Goal: Transaction & Acquisition: Register for event/course

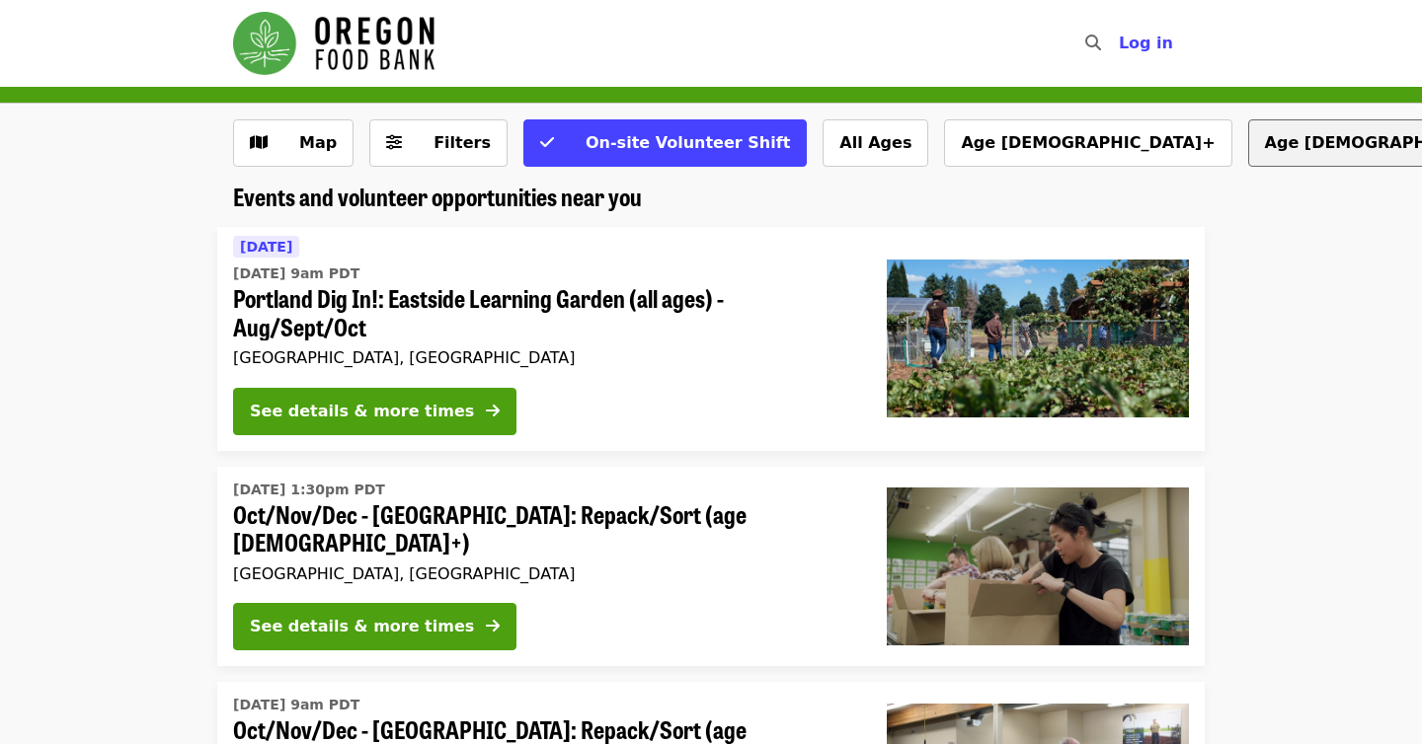
click at [1248, 140] on button "Age [DEMOGRAPHIC_DATA]+" at bounding box center [1391, 142] width 287 height 47
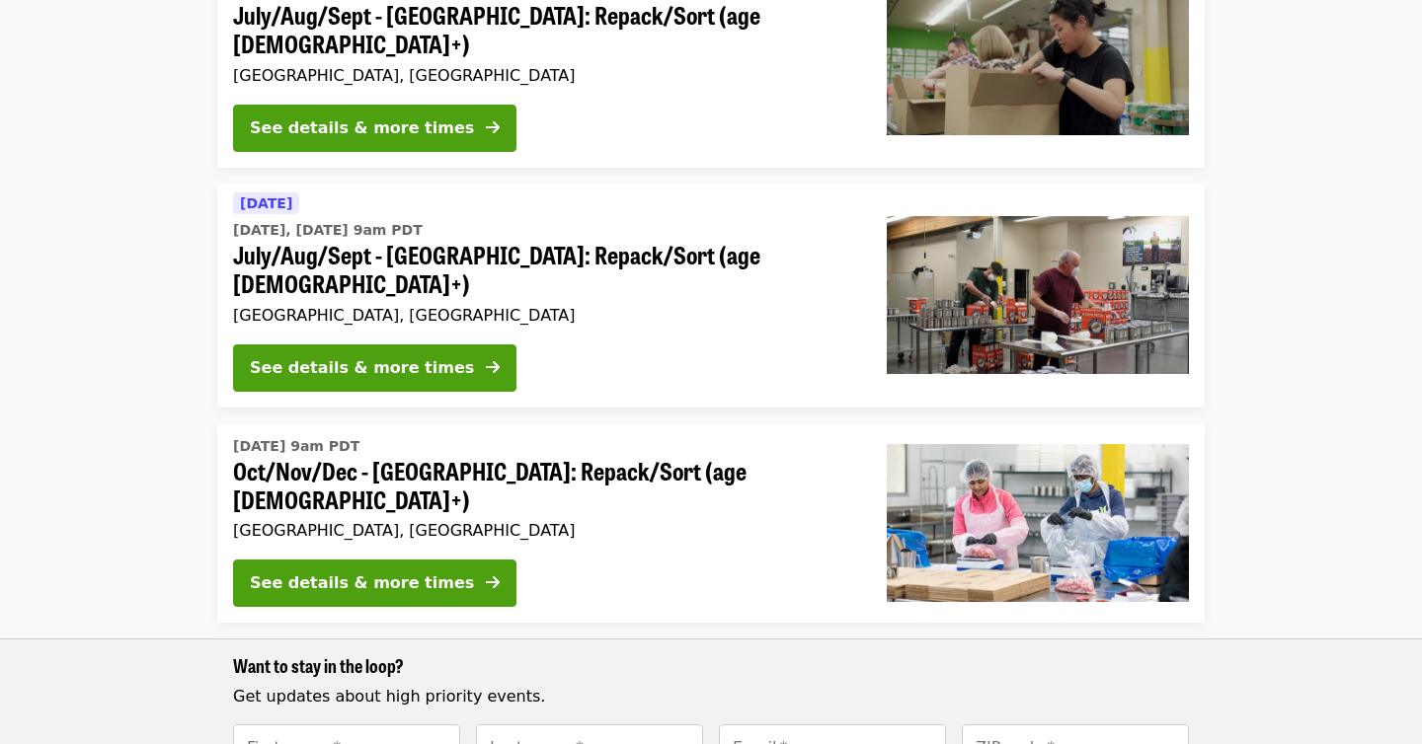
scroll to position [962, 0]
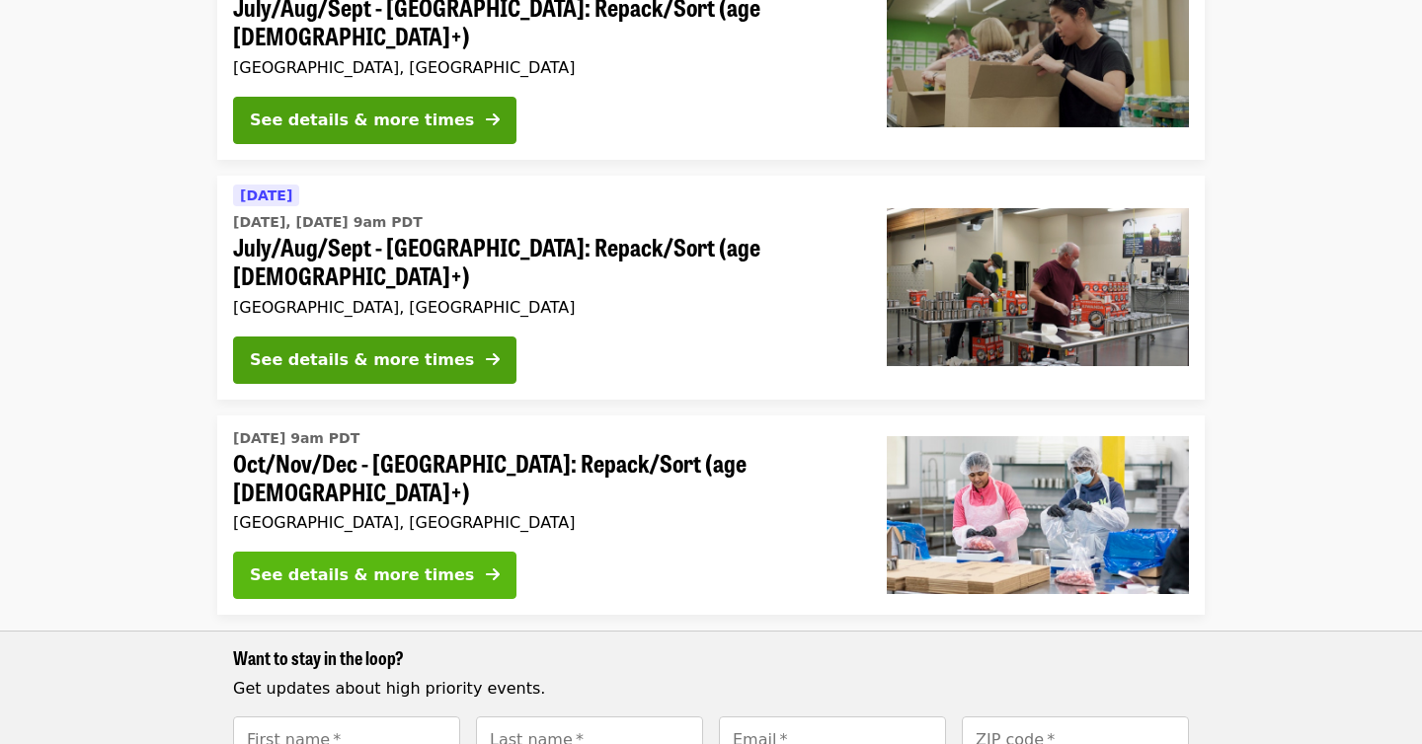
click at [389, 564] on div "See details & more times" at bounding box center [362, 576] width 224 height 24
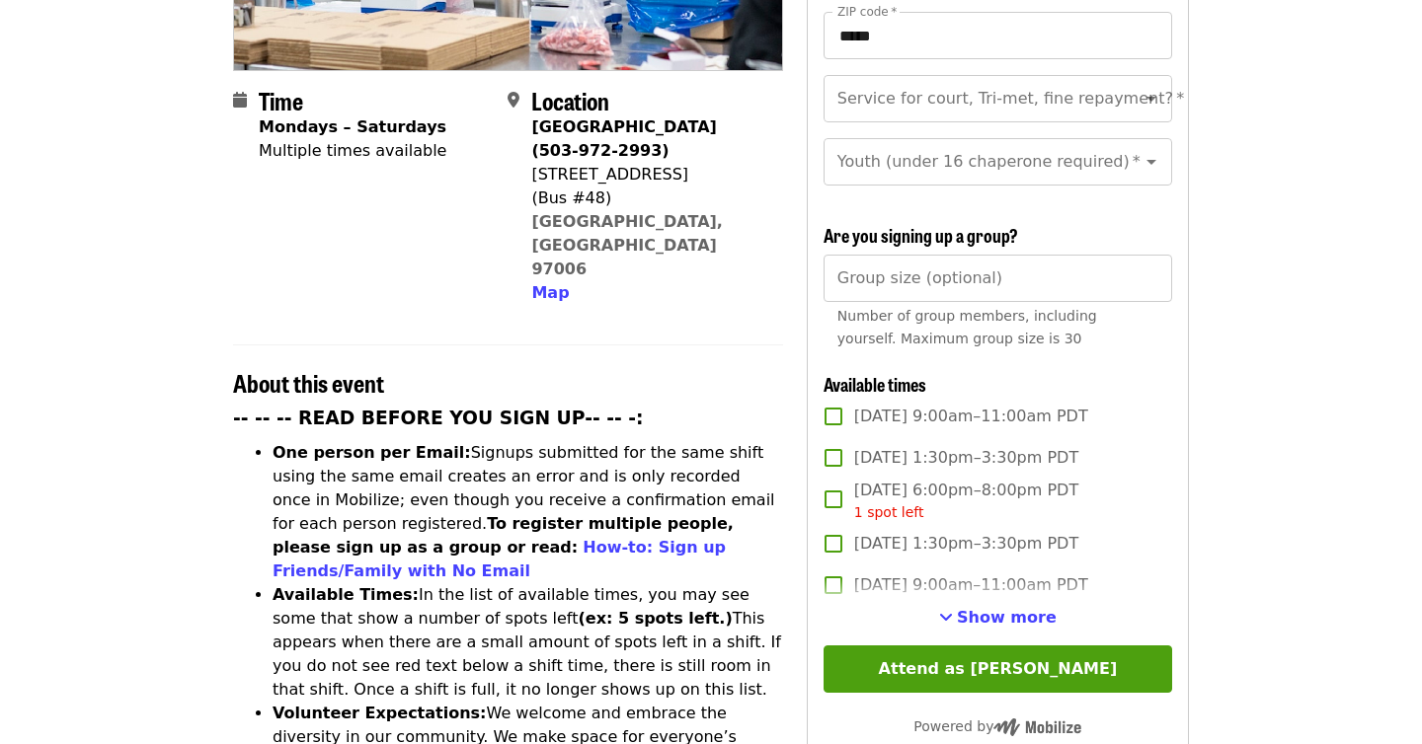
scroll to position [603, 0]
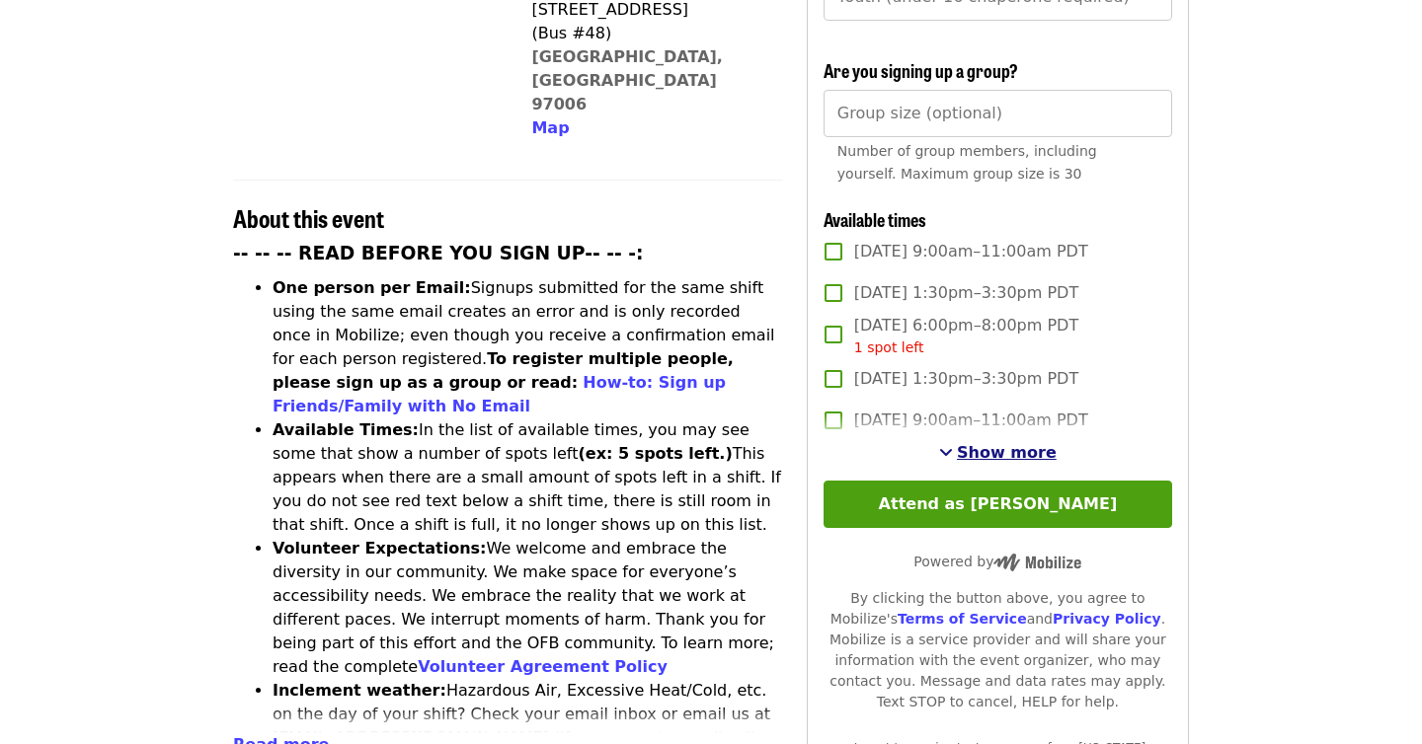
click at [1015, 443] on span "Show more" at bounding box center [1007, 452] width 100 height 19
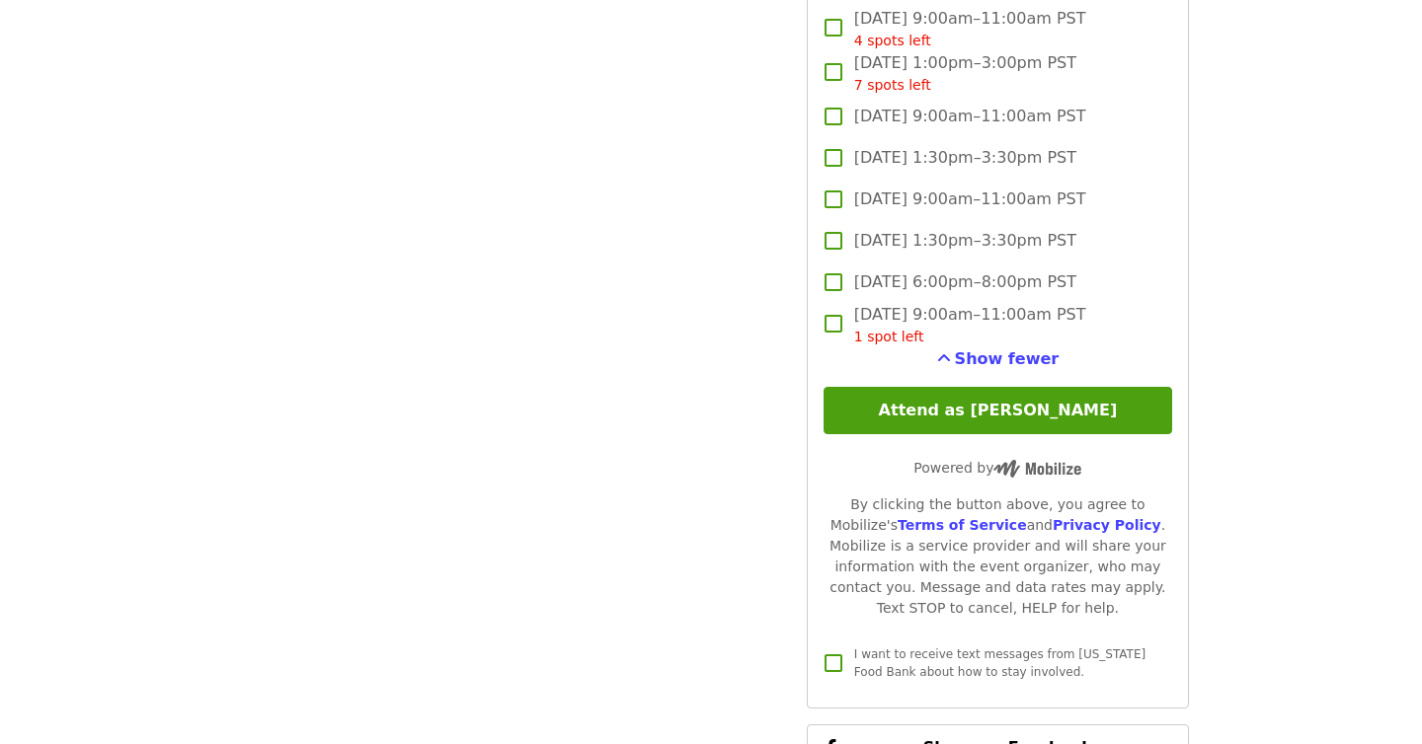
scroll to position [5242, 0]
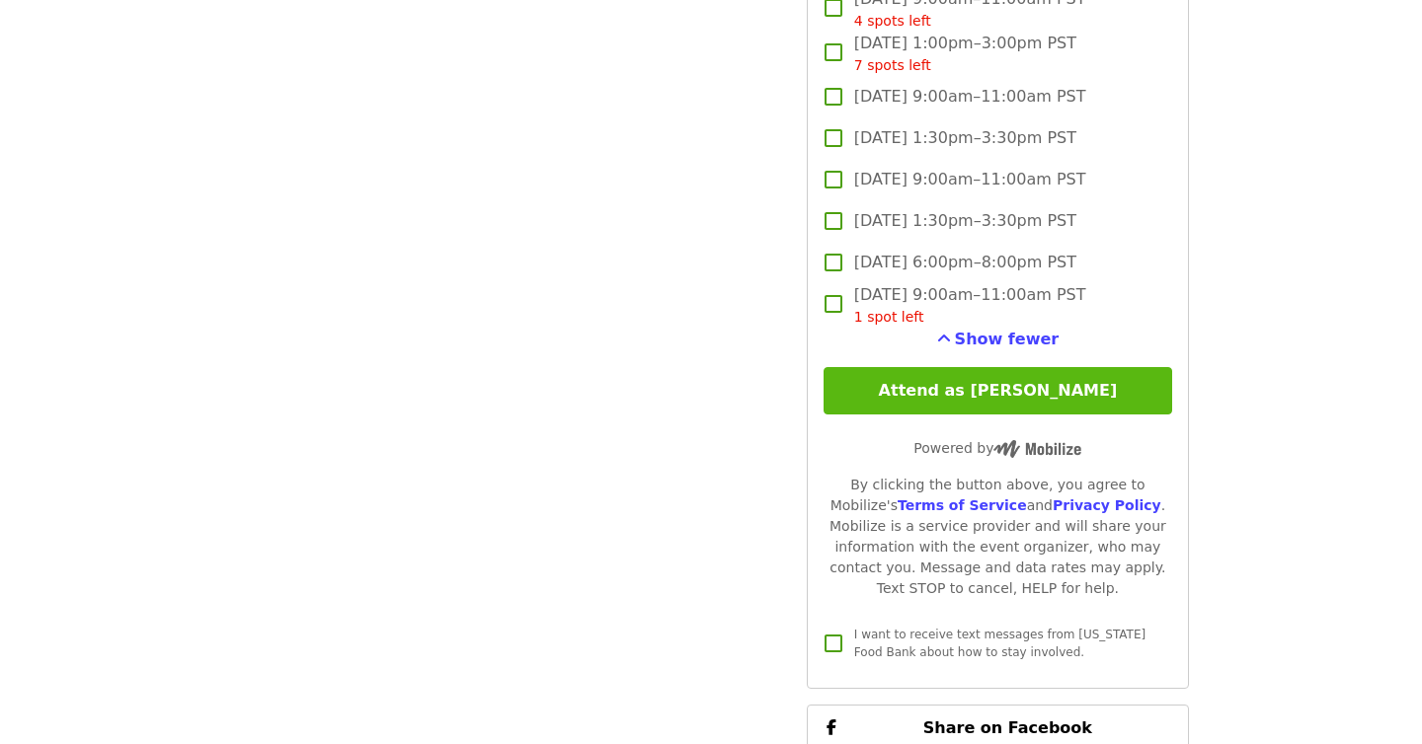
click at [1005, 367] on button "Attend as [PERSON_NAME]" at bounding box center [997, 390] width 348 height 47
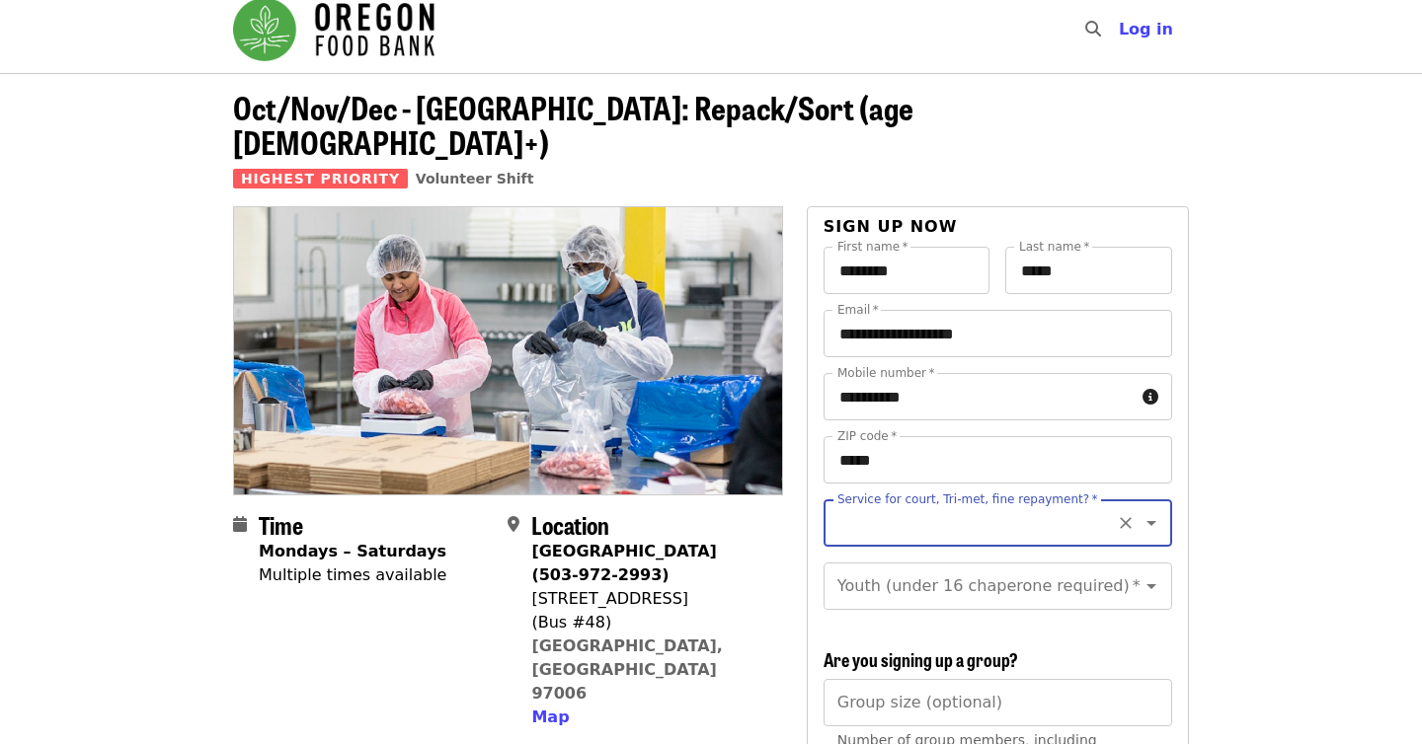
scroll to position [0, 0]
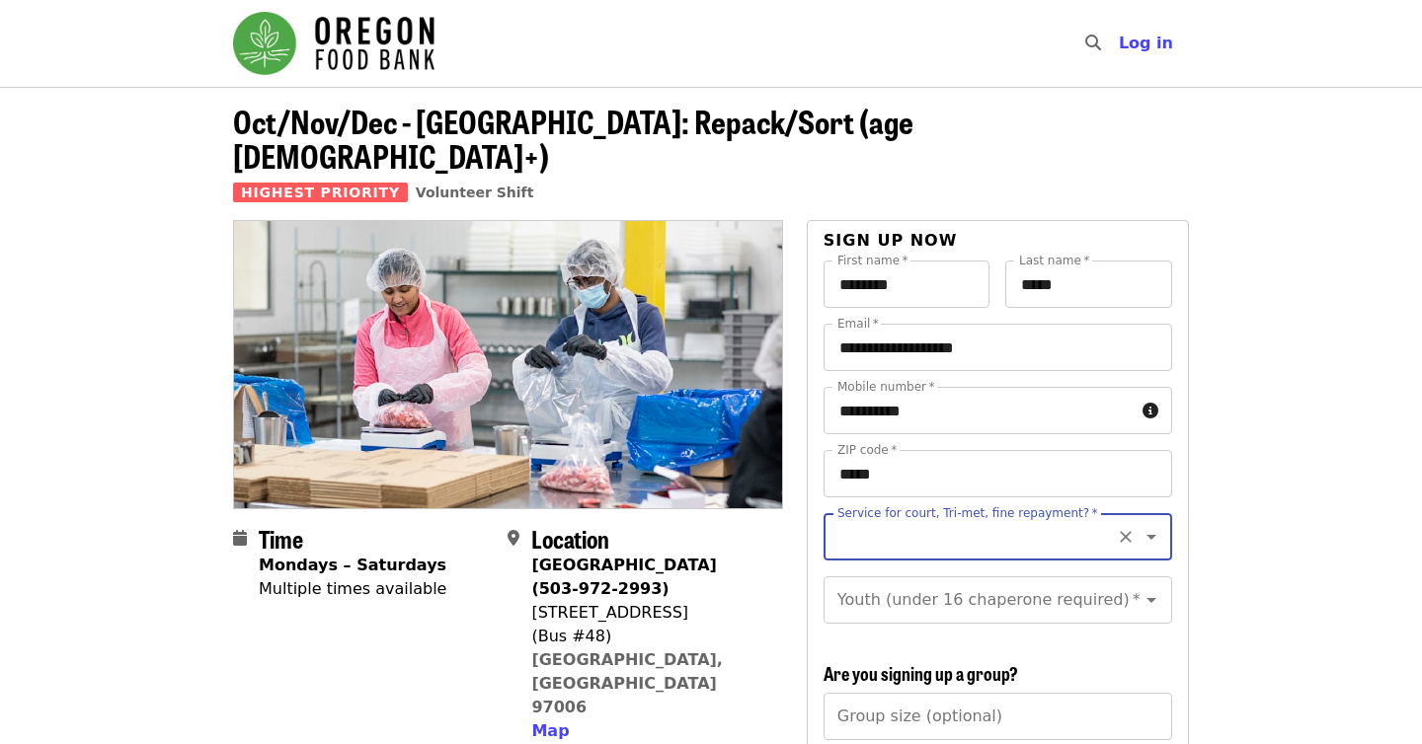
click at [1144, 525] on icon "Open" at bounding box center [1151, 537] width 24 height 24
click at [848, 563] on li "No" at bounding box center [996, 556] width 348 height 36
type input "**"
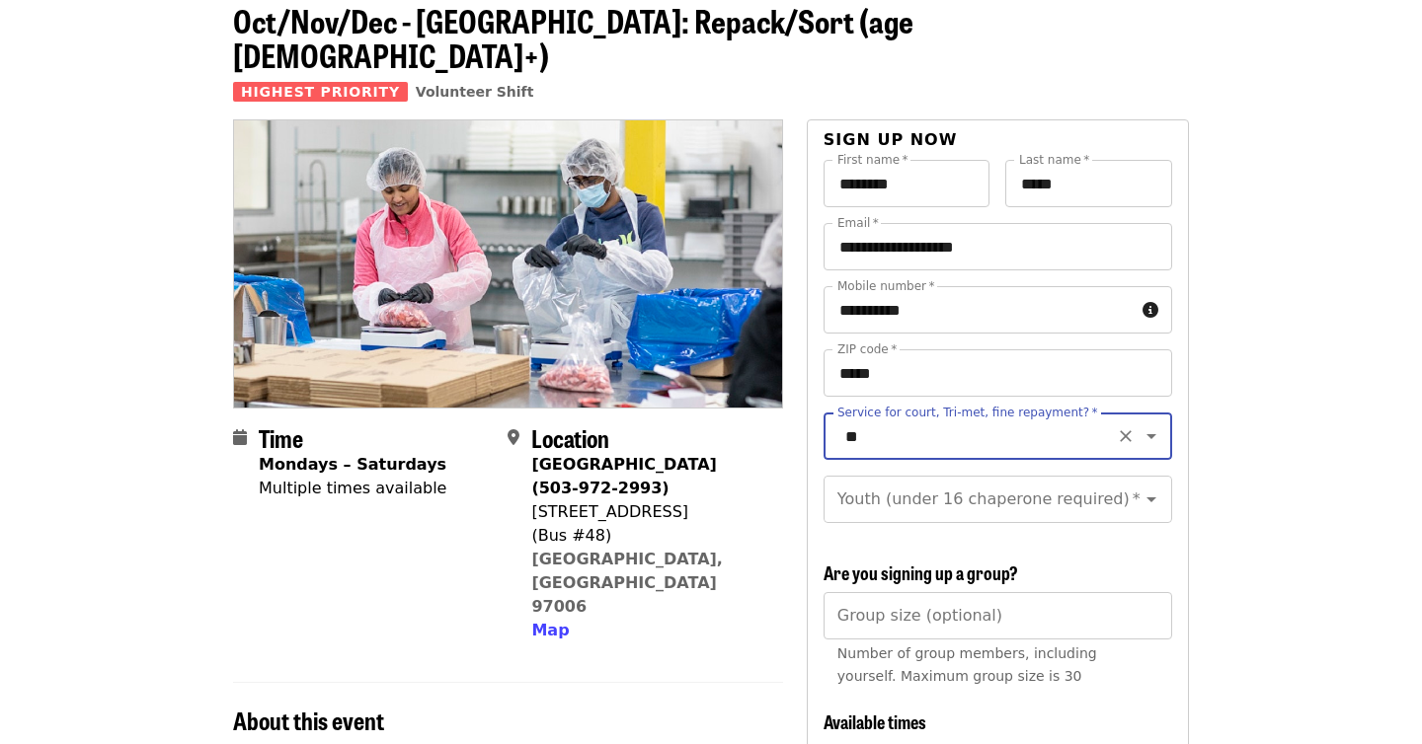
scroll to position [100, 0]
click at [1151, 489] on icon "Open" at bounding box center [1151, 501] width 24 height 24
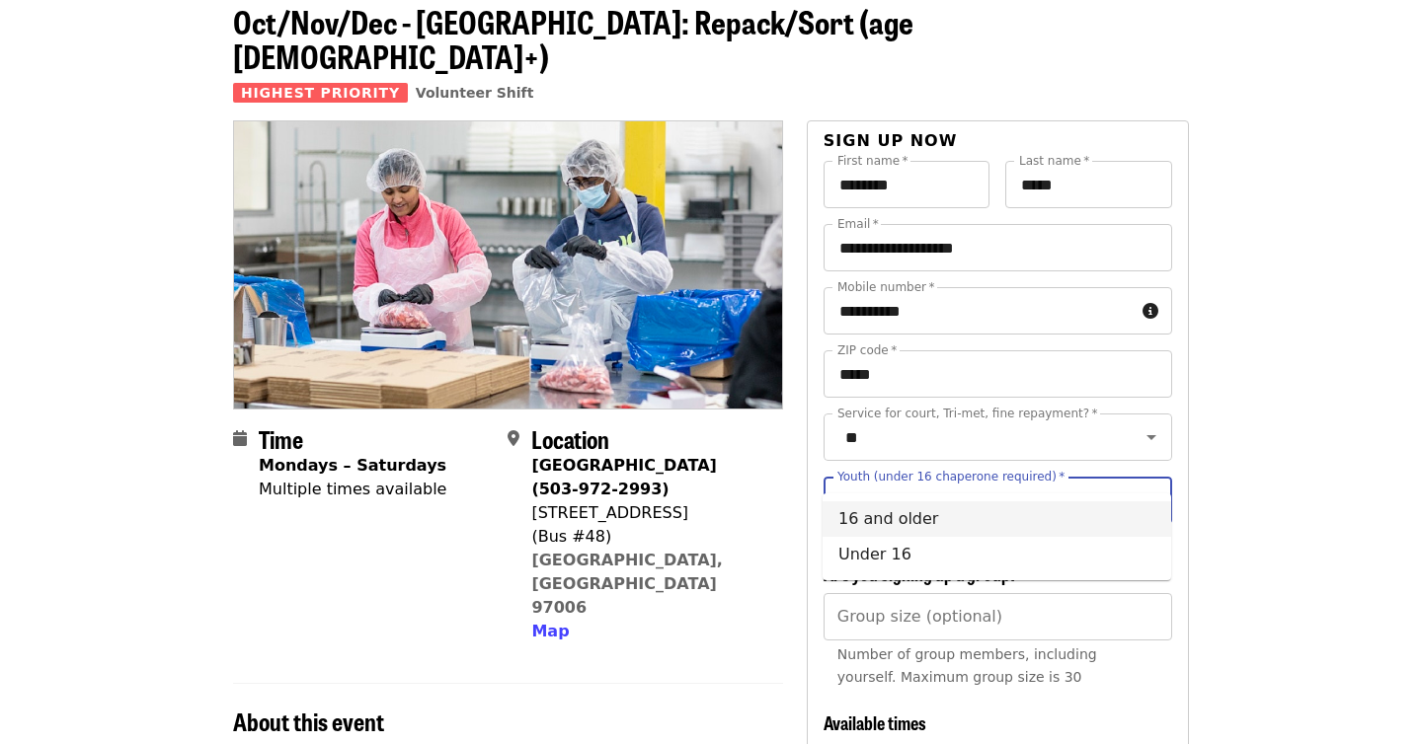
click at [978, 515] on li "16 and older" at bounding box center [996, 519] width 348 height 36
type input "**********"
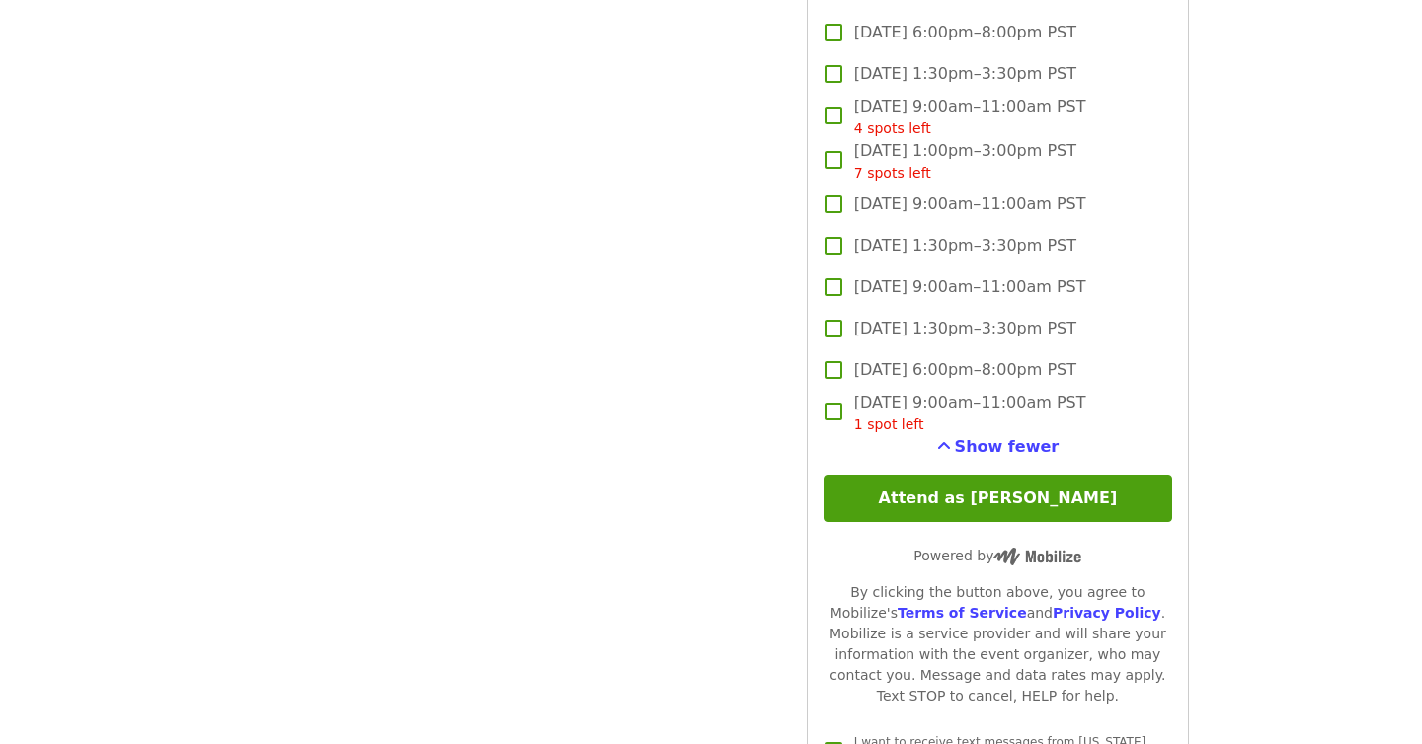
scroll to position [5105, 0]
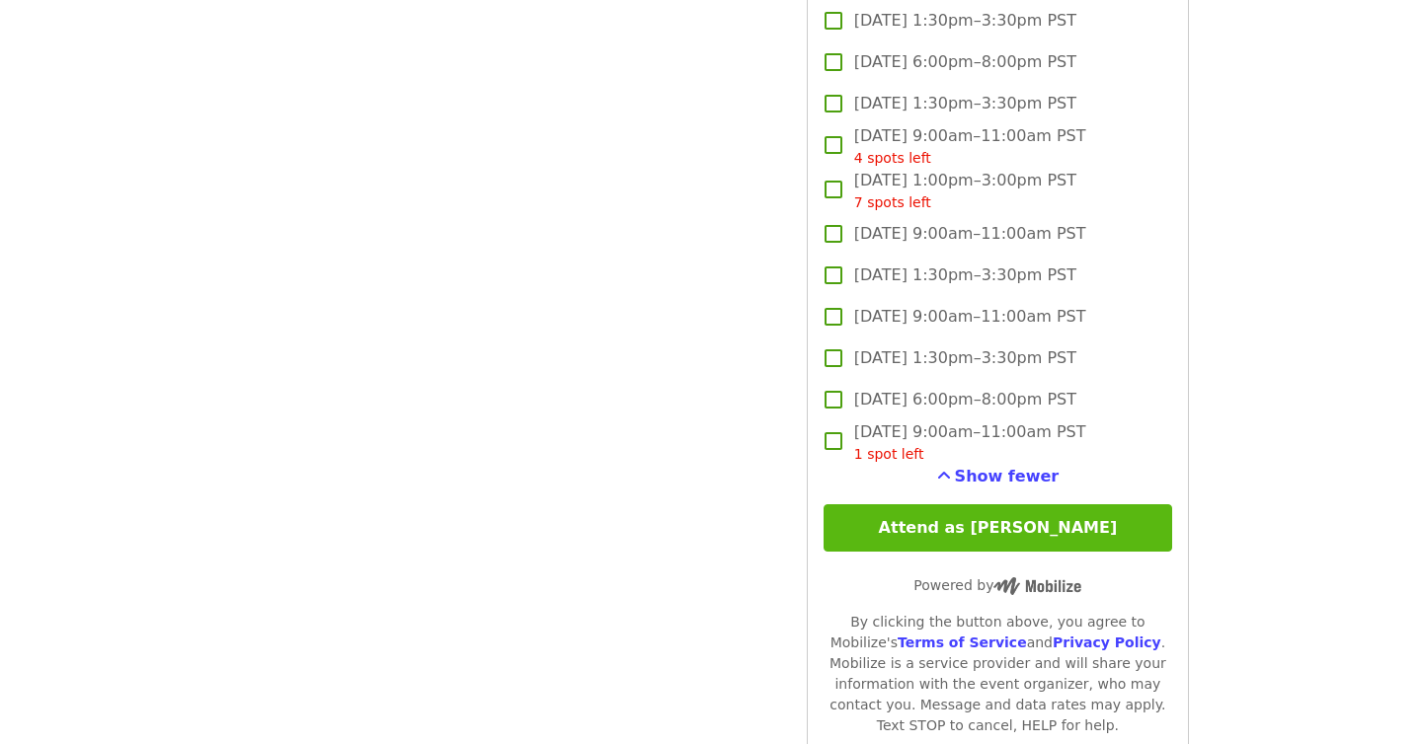
click at [1071, 504] on button "Attend as [PERSON_NAME]" at bounding box center [997, 527] width 348 height 47
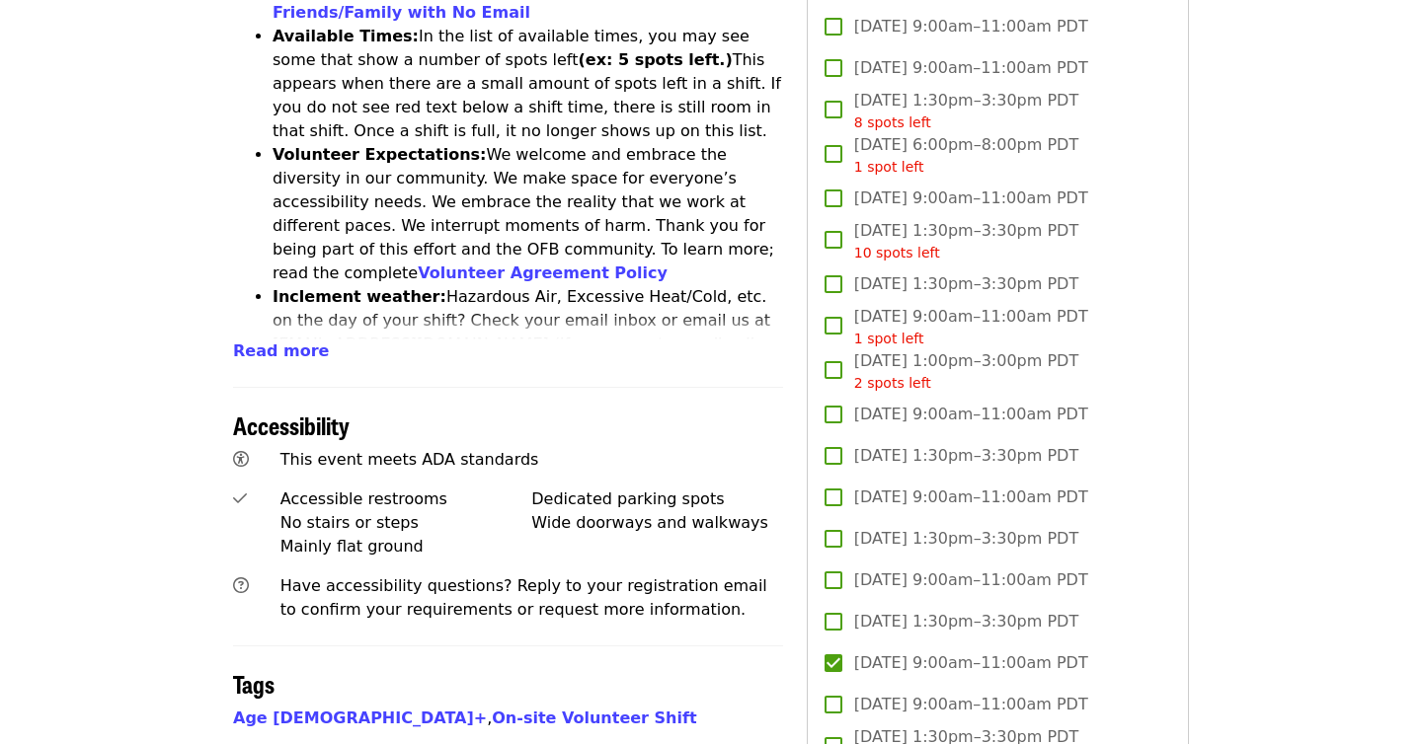
scroll to position [996, 0]
click at [268, 343] on span "Read more" at bounding box center [281, 352] width 96 height 19
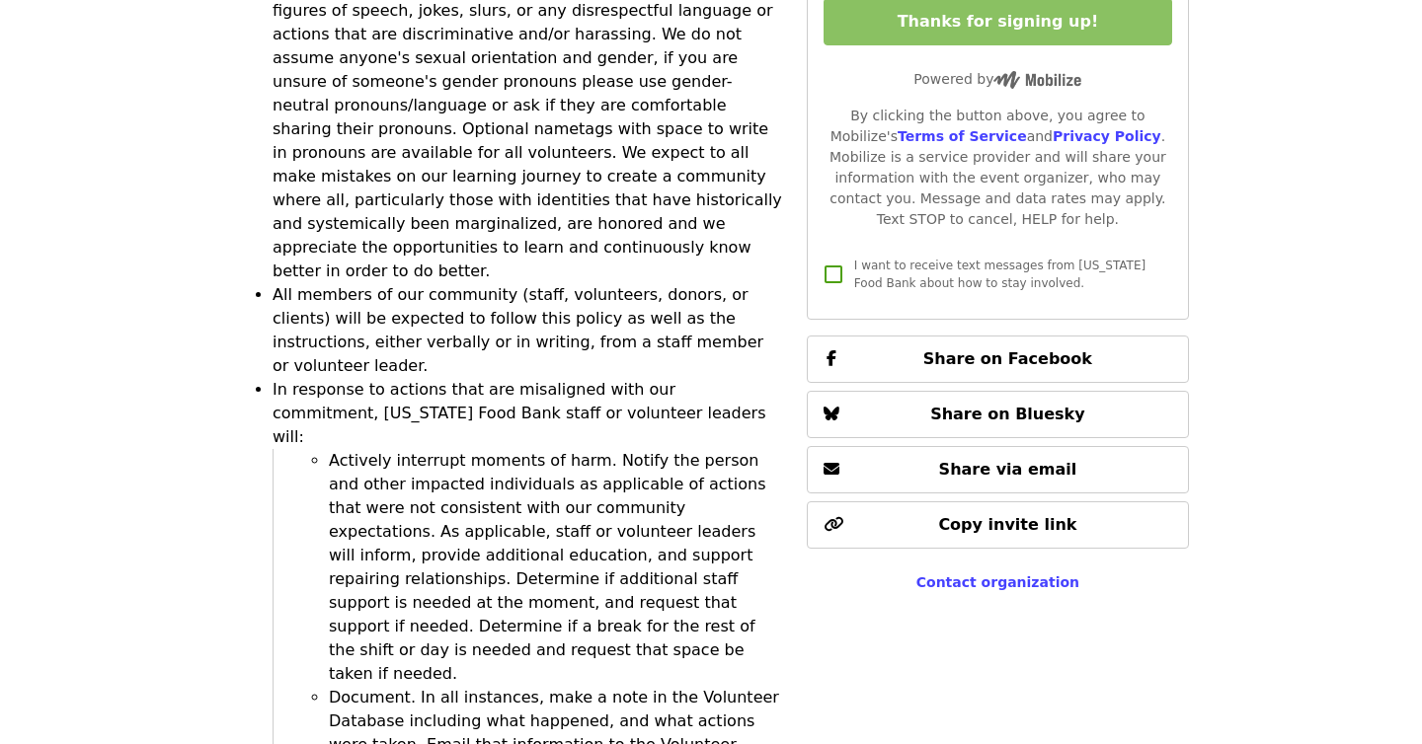
scroll to position [5610, 0]
click at [1038, 576] on span "Contact organization" at bounding box center [997, 584] width 163 height 16
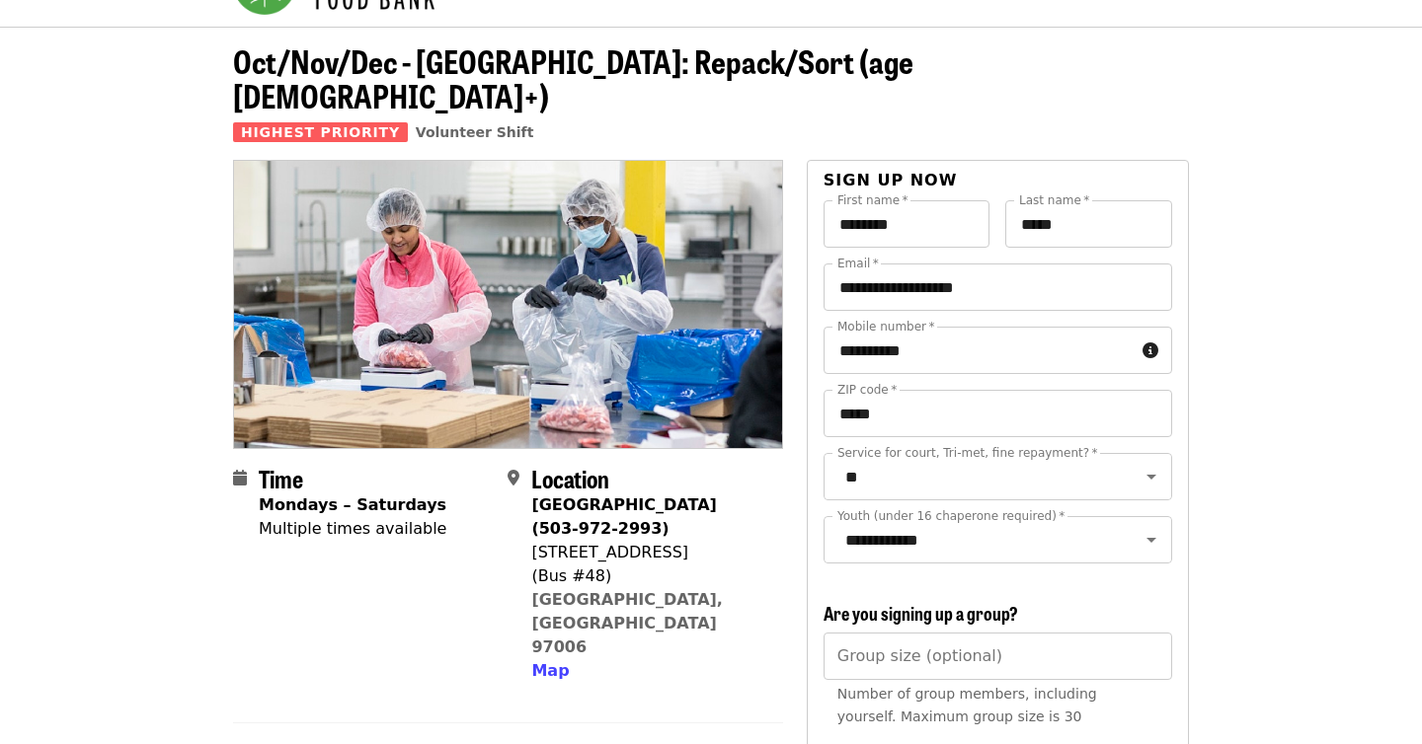
scroll to position [0, 0]
